Goal: Find specific page/section: Find specific page/section

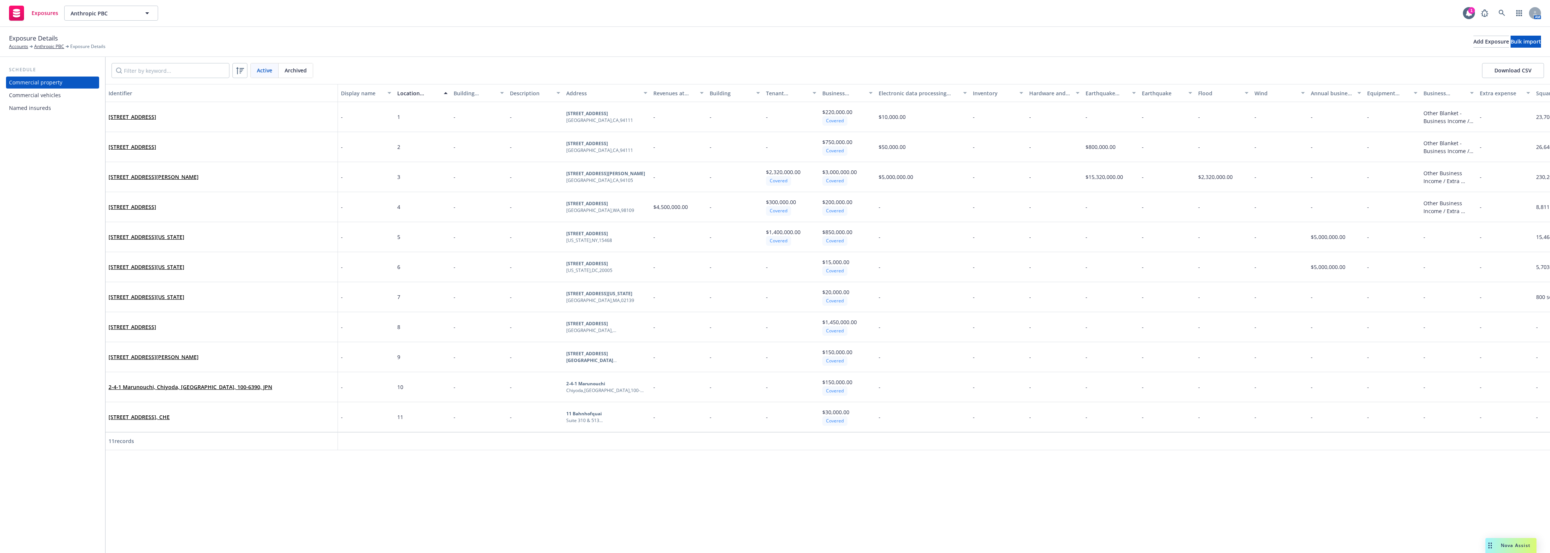
scroll to position [0, 517]
